Goal: Task Accomplishment & Management: Manage account settings

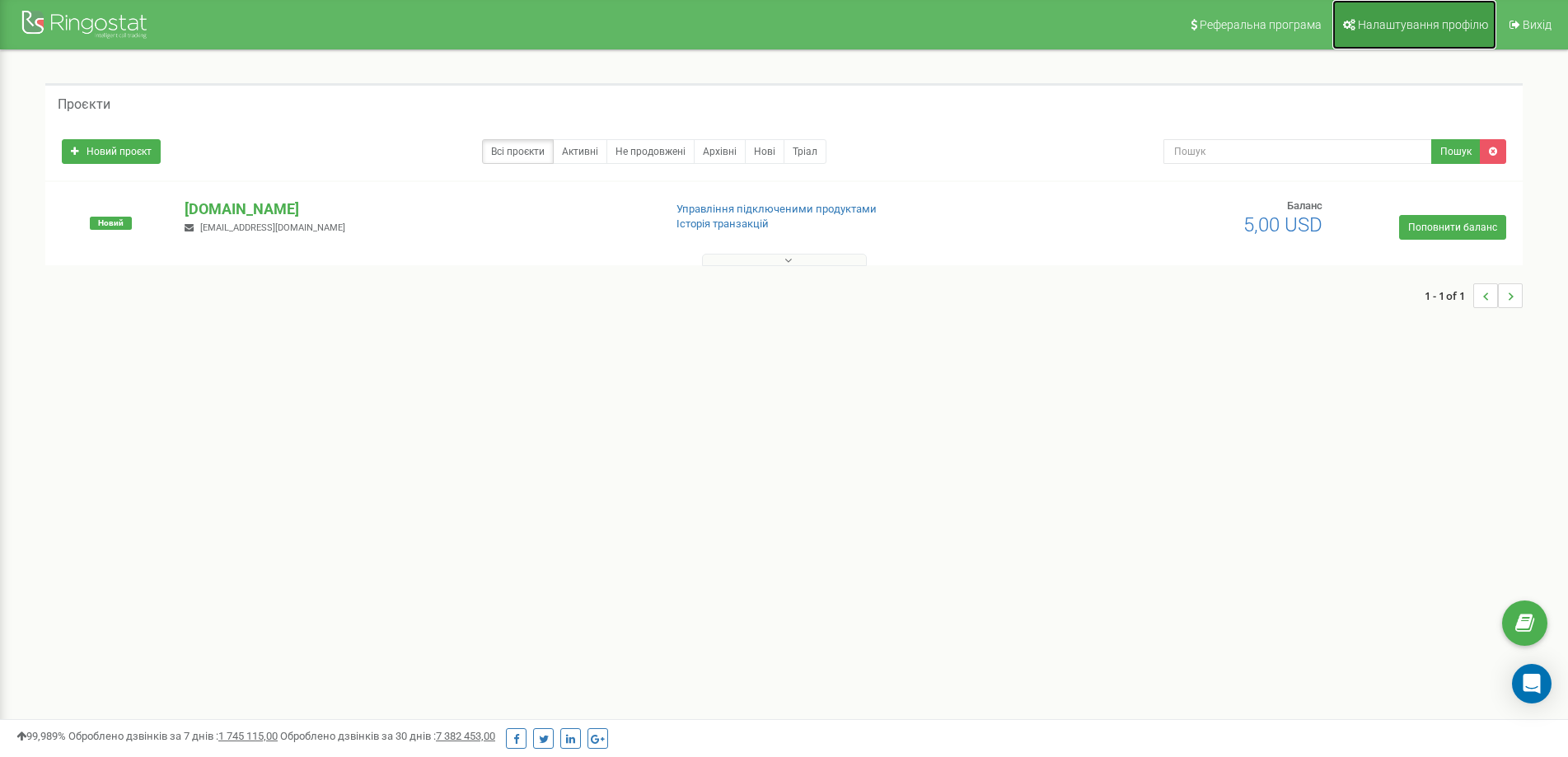
click at [1420, 27] on span "Налаштування профілю" at bounding box center [1422, 24] width 131 height 13
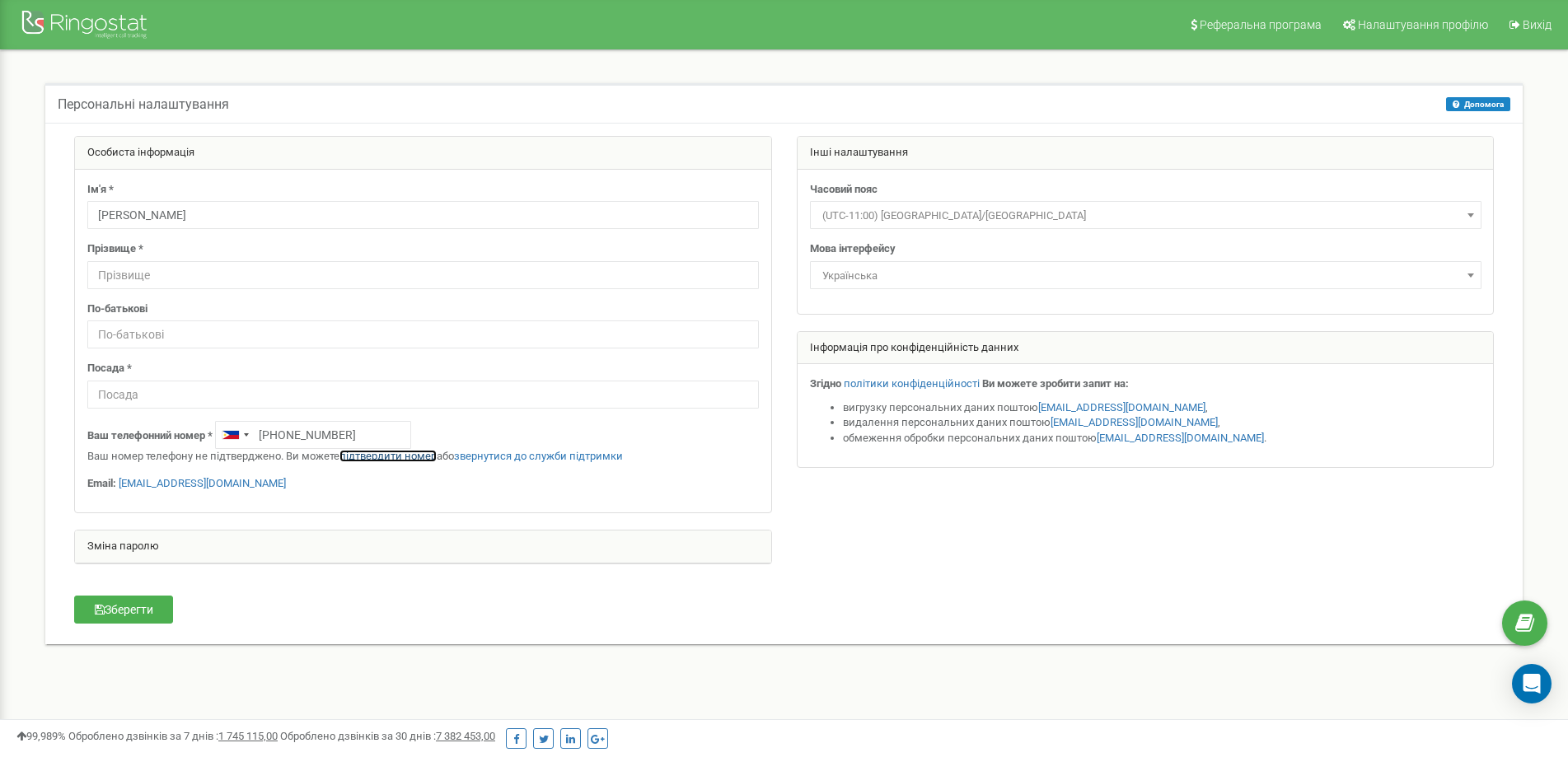
click at [377, 453] on link "підтвердити номер" at bounding box center [388, 456] width 97 height 12
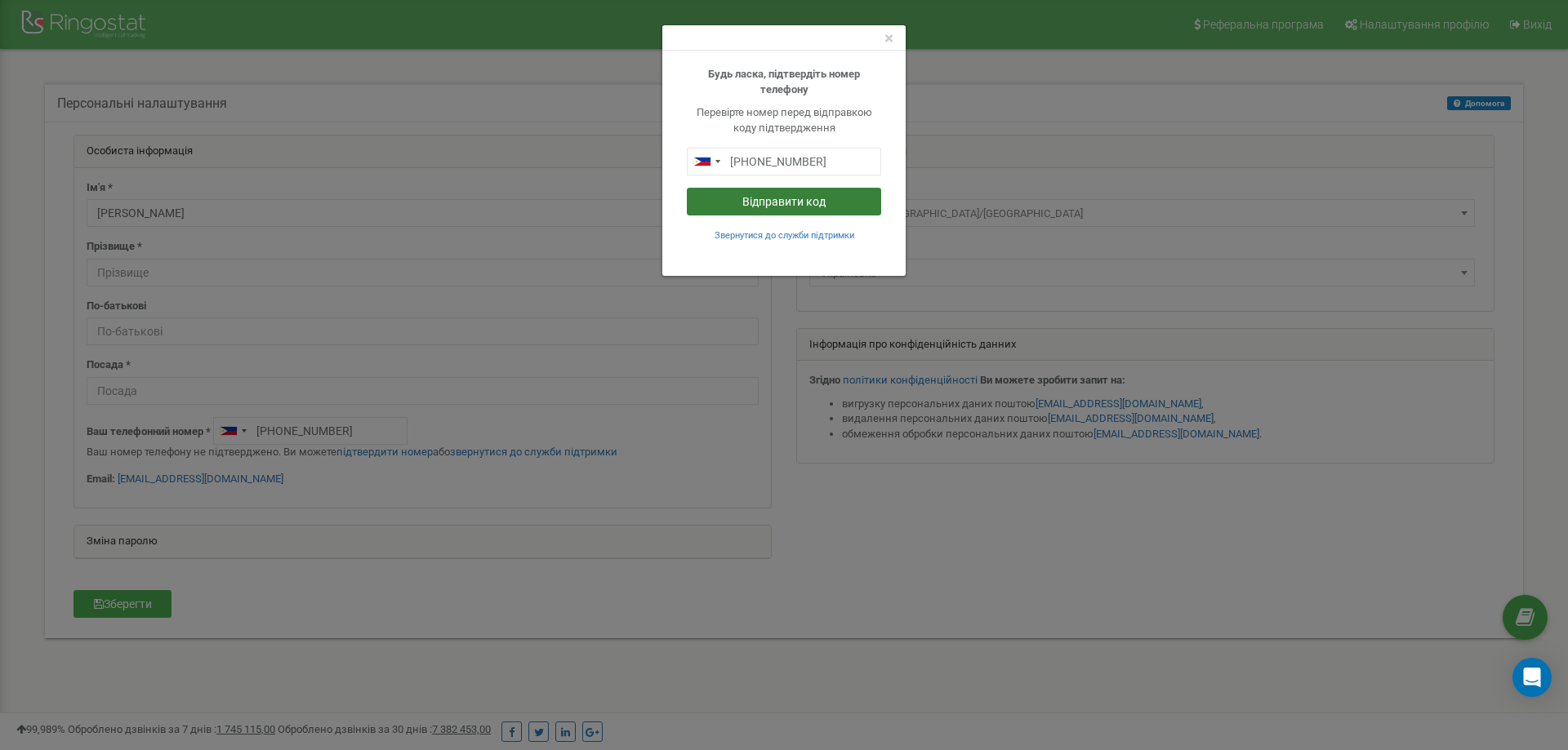
click at [759, 199] on button "Відправити код" at bounding box center [784, 201] width 195 height 28
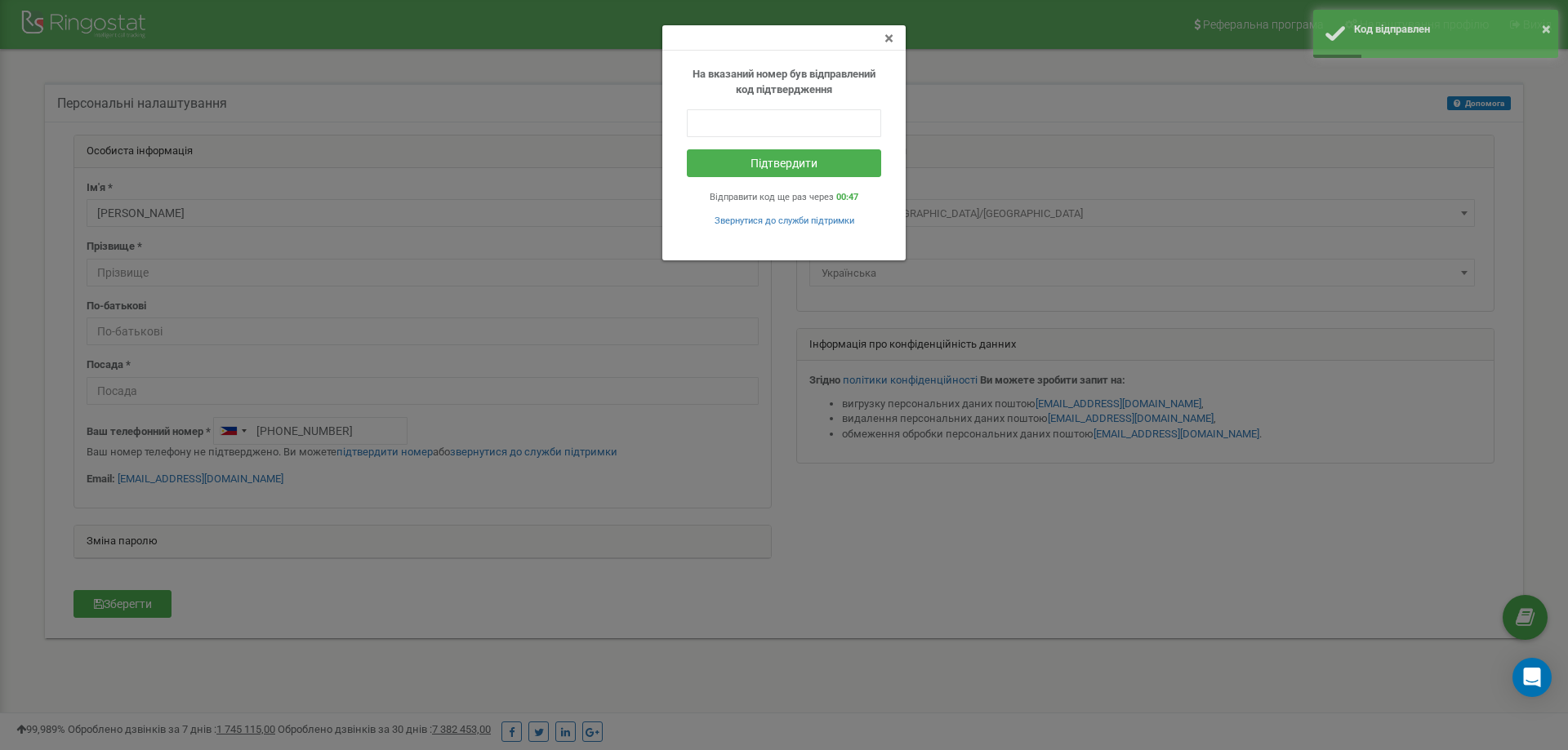
click at [888, 38] on span "×" at bounding box center [889, 38] width 9 height 19
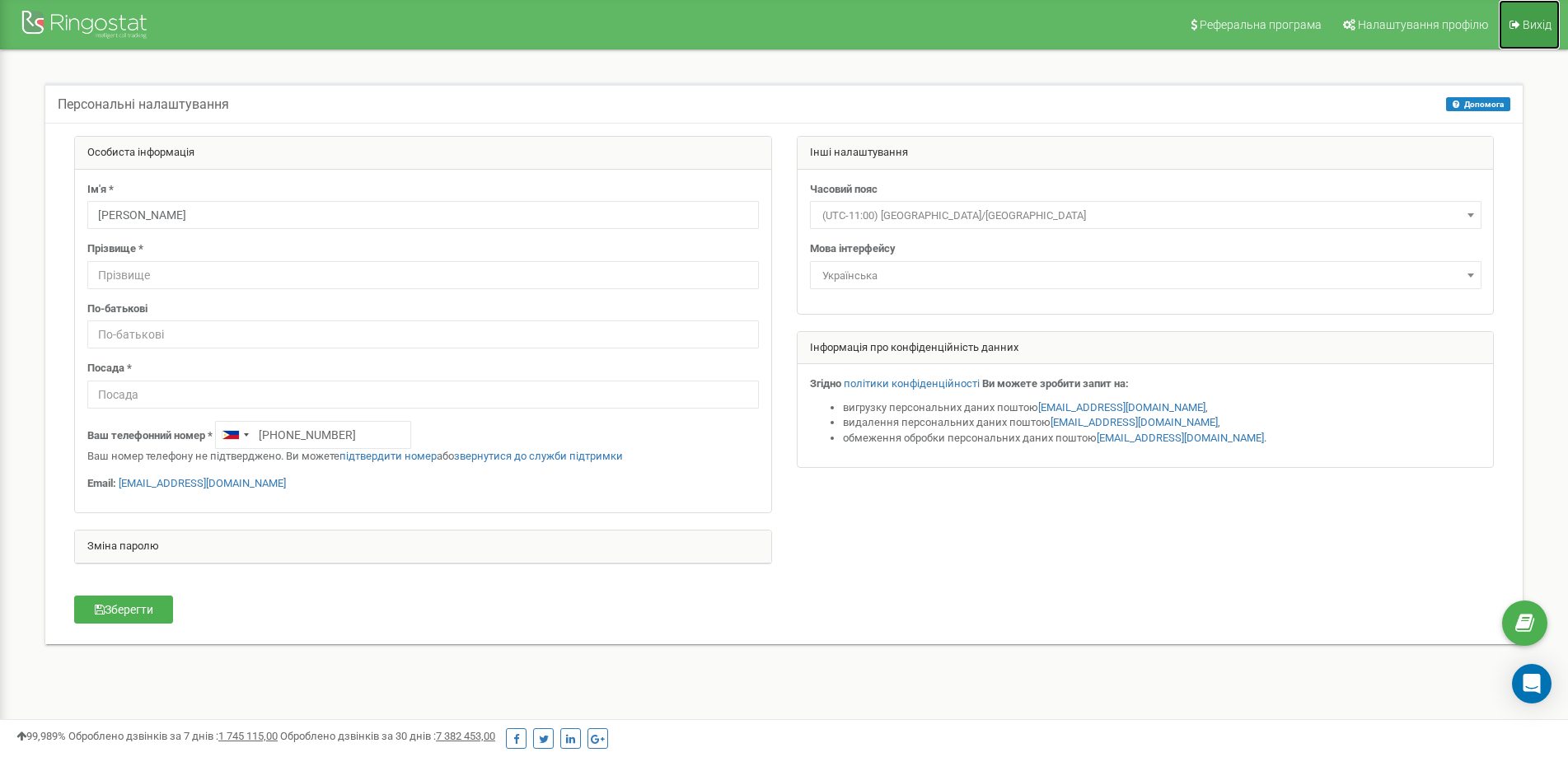
click at [1526, 20] on span "Вихід" at bounding box center [1536, 24] width 29 height 13
